Goal: Find specific page/section: Find specific page/section

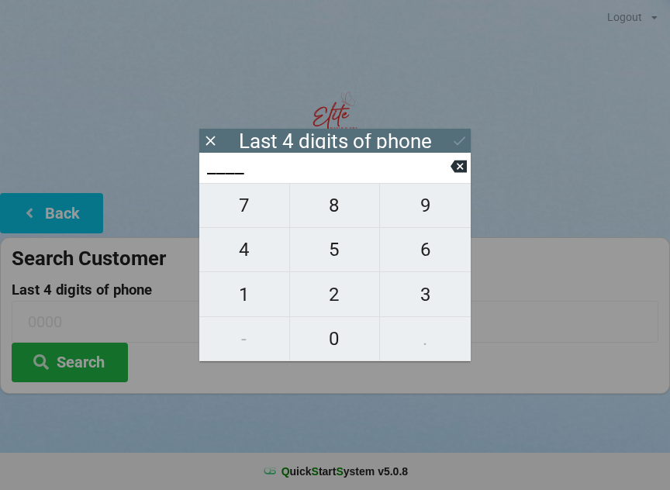
scroll to position [13, 0]
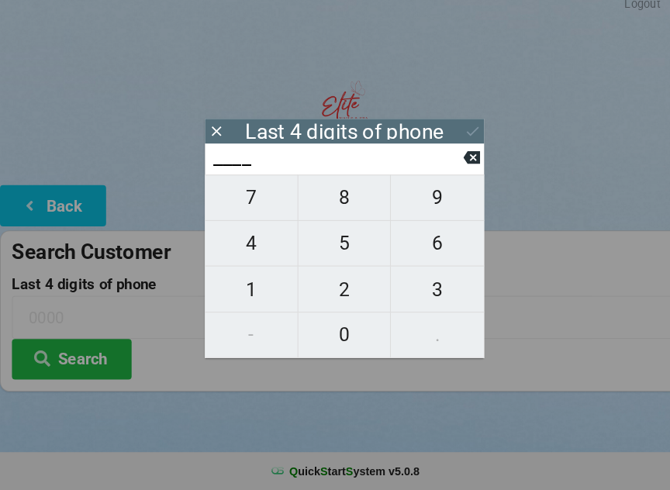
click at [439, 191] on span "9" at bounding box center [425, 205] width 91 height 33
type input "9___"
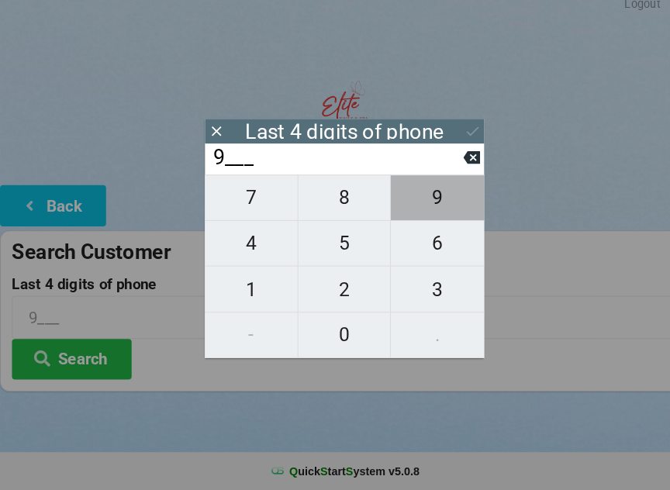
click at [438, 189] on span "9" at bounding box center [425, 205] width 91 height 33
type input "99__"
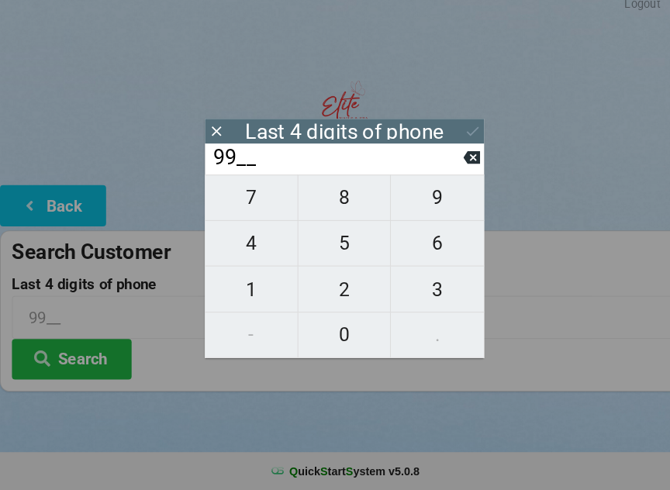
click at [326, 281] on span "2" at bounding box center [335, 294] width 90 height 33
type input "992_"
click at [436, 238] on span "6" at bounding box center [425, 249] width 91 height 33
type input "9926"
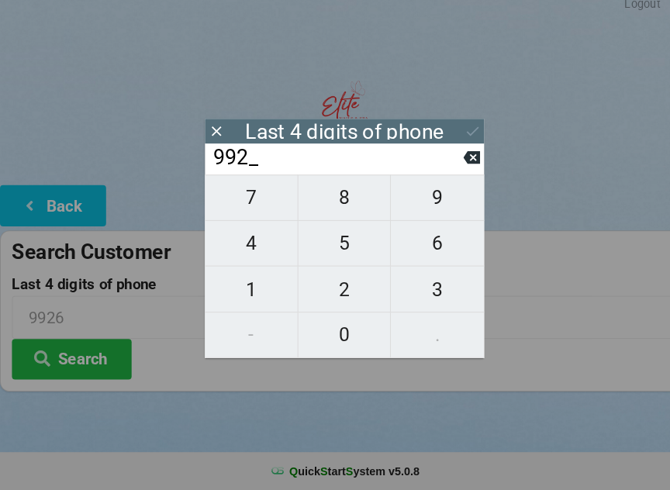
type input "9926"
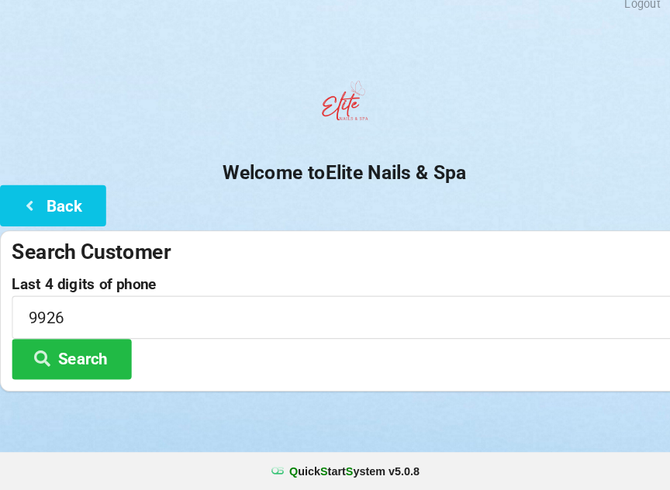
click at [89, 343] on button "Search" at bounding box center [70, 363] width 116 height 40
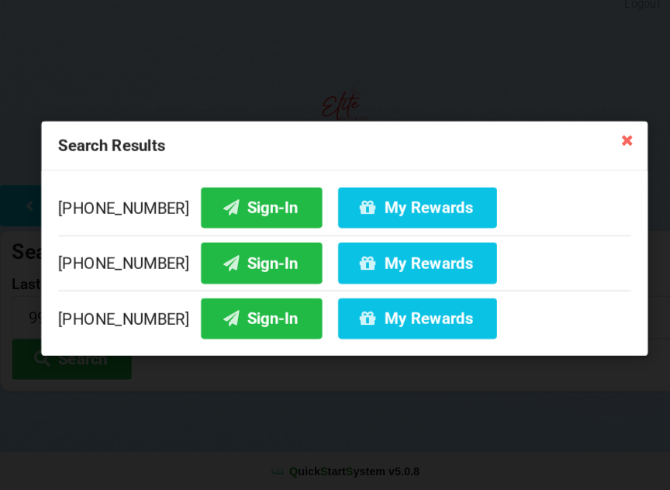
click at [255, 303] on button "Sign-In" at bounding box center [254, 323] width 118 height 40
